Goal: Task Accomplishment & Management: Manage account settings

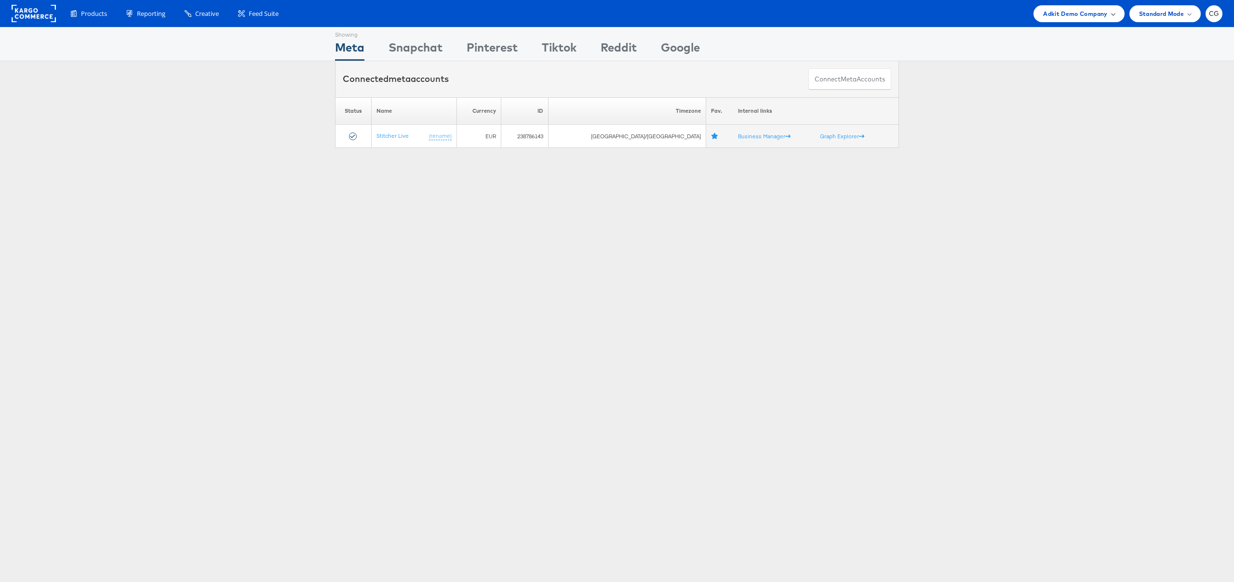
click at [1072, 17] on span "Adkit Demo Company" at bounding box center [1075, 14] width 64 height 10
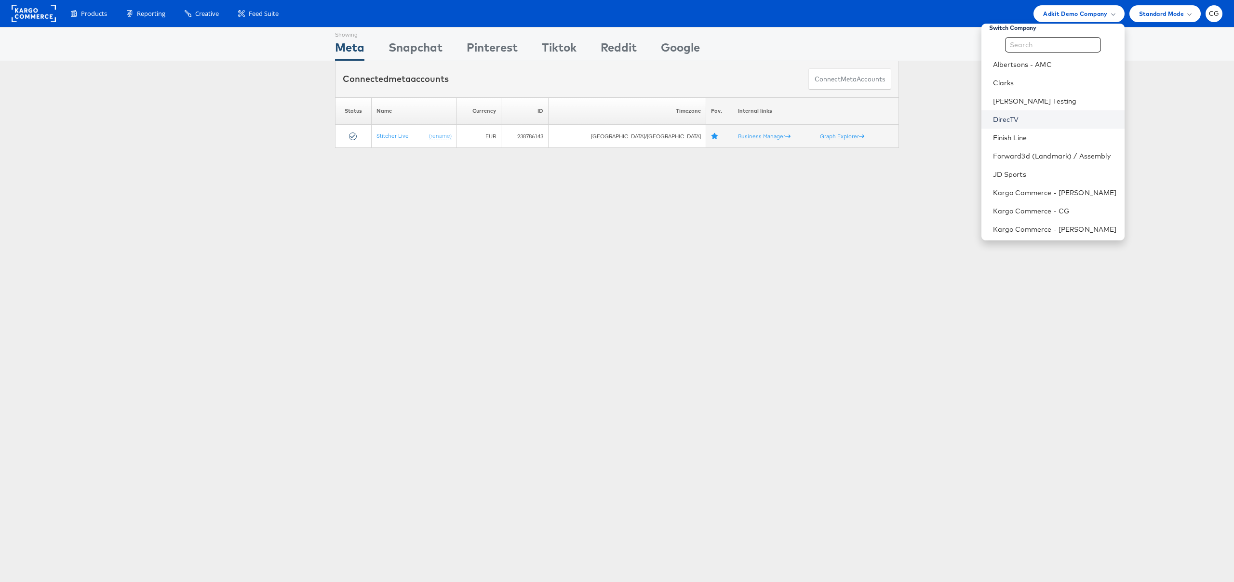
click at [1017, 119] on link "DirecTV" at bounding box center [1055, 120] width 124 height 10
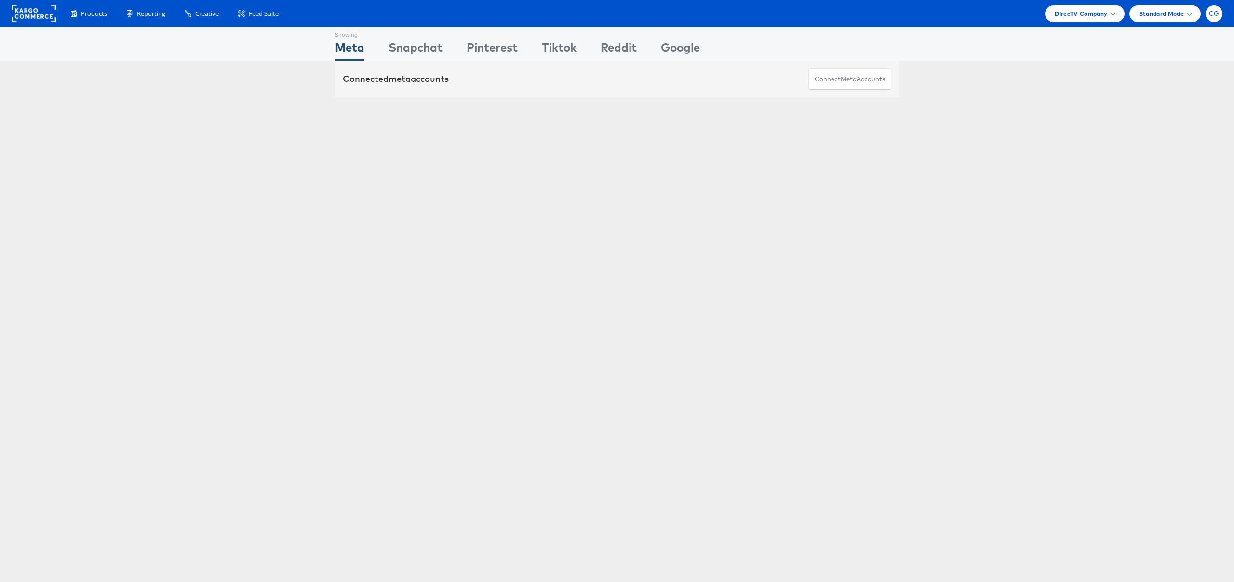
click at [1216, 19] on div "CG" at bounding box center [1213, 13] width 17 height 17
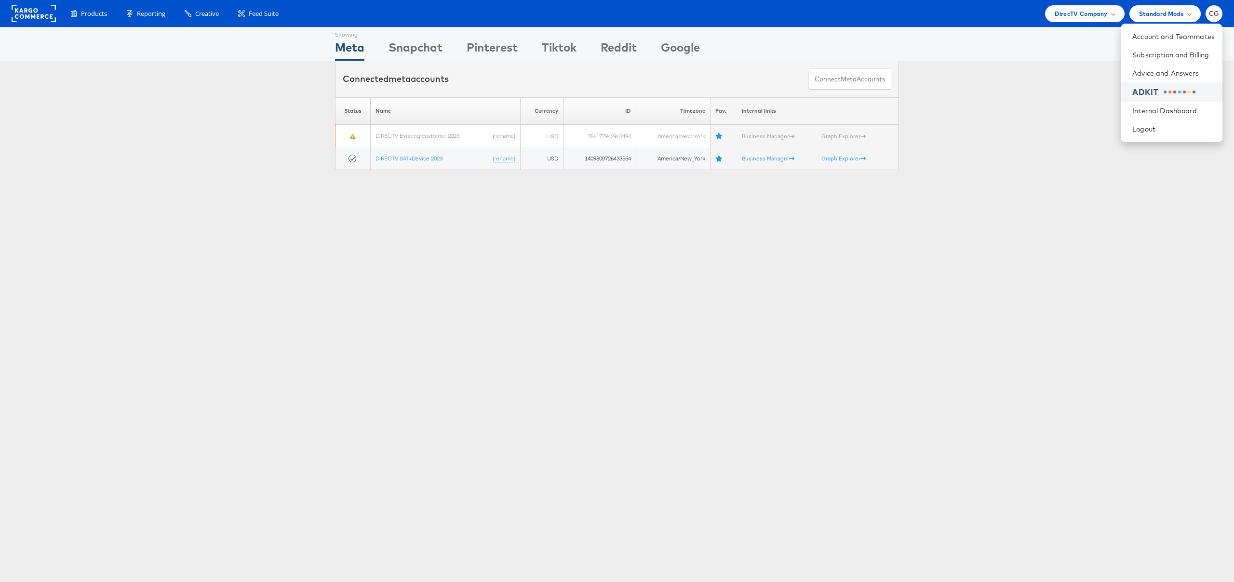
click at [1169, 94] on div "ADKIT" at bounding box center [1173, 92] width 82 height 11
